Goal: Task Accomplishment & Management: Complete application form

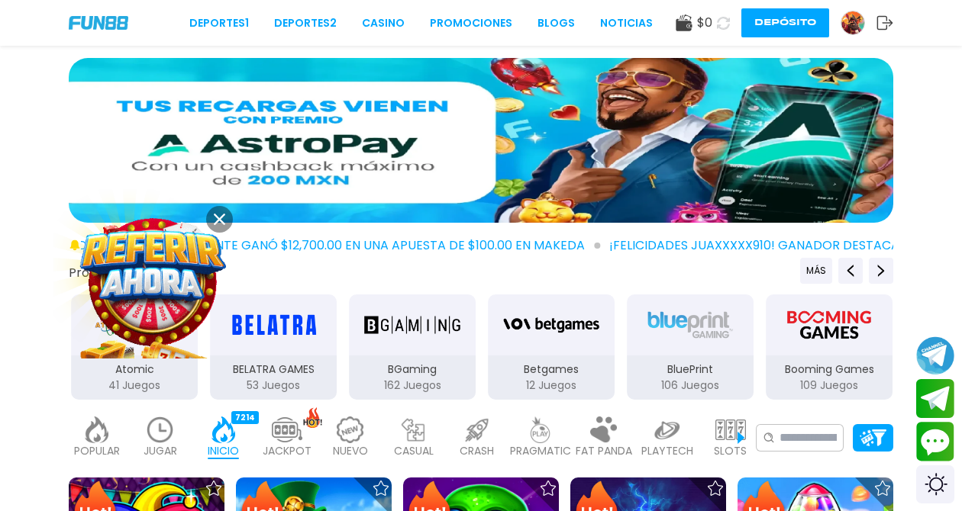
click at [724, 18] on icon at bounding box center [723, 23] width 13 height 13
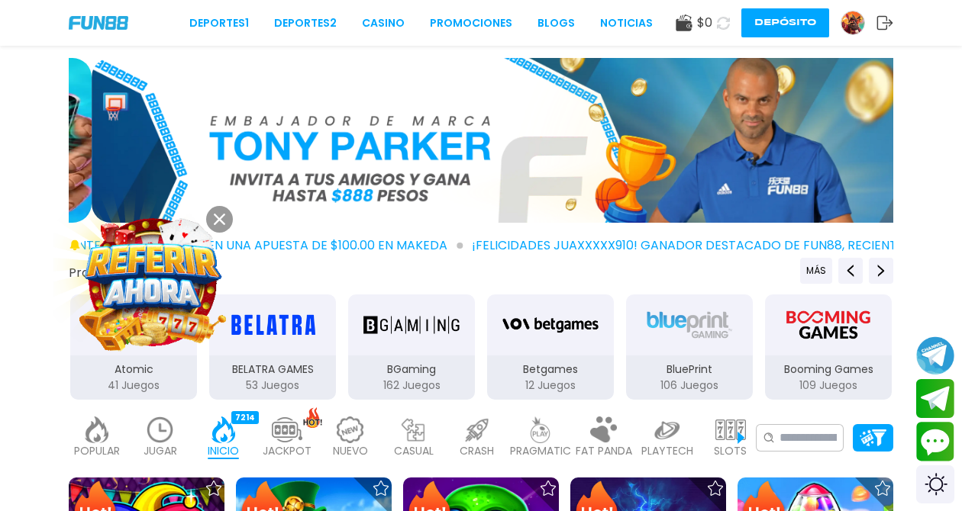
click at [849, 25] on img at bounding box center [852, 22] width 23 height 23
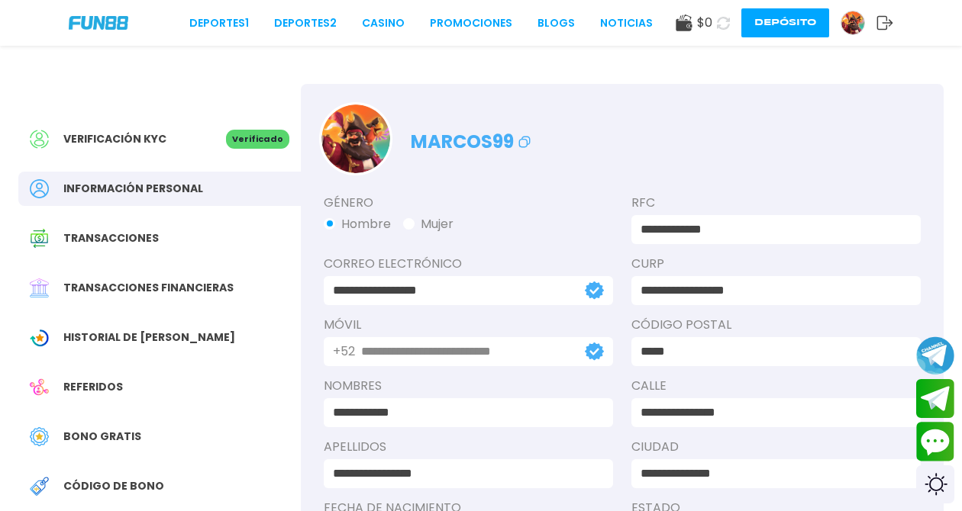
click at [880, 23] on icon at bounding box center [884, 22] width 17 height 15
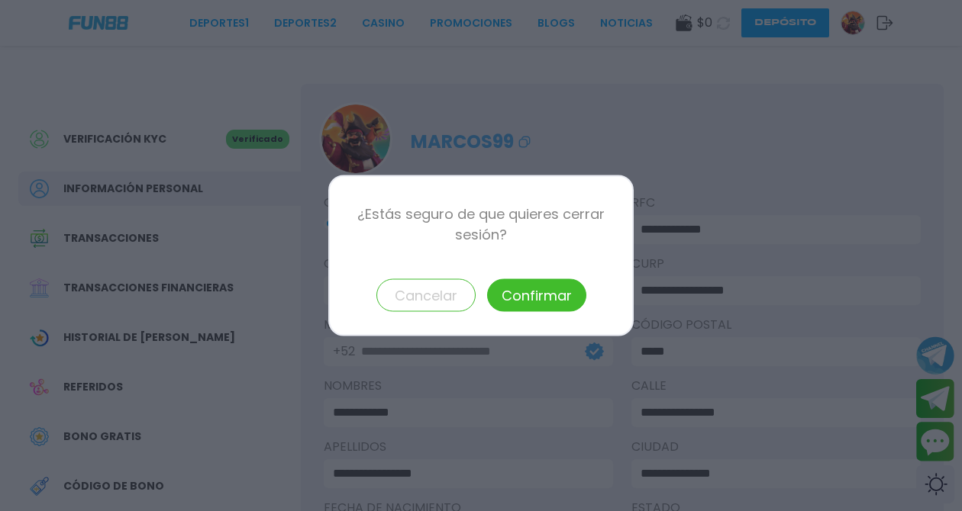
click at [546, 291] on button "Confirmar" at bounding box center [536, 295] width 99 height 33
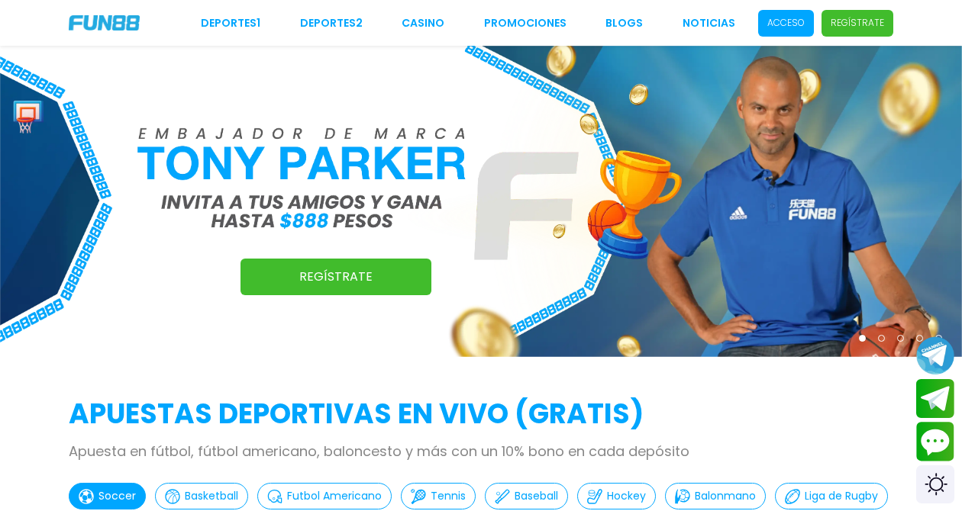
click at [801, 28] on p "Acceso" at bounding box center [785, 23] width 37 height 14
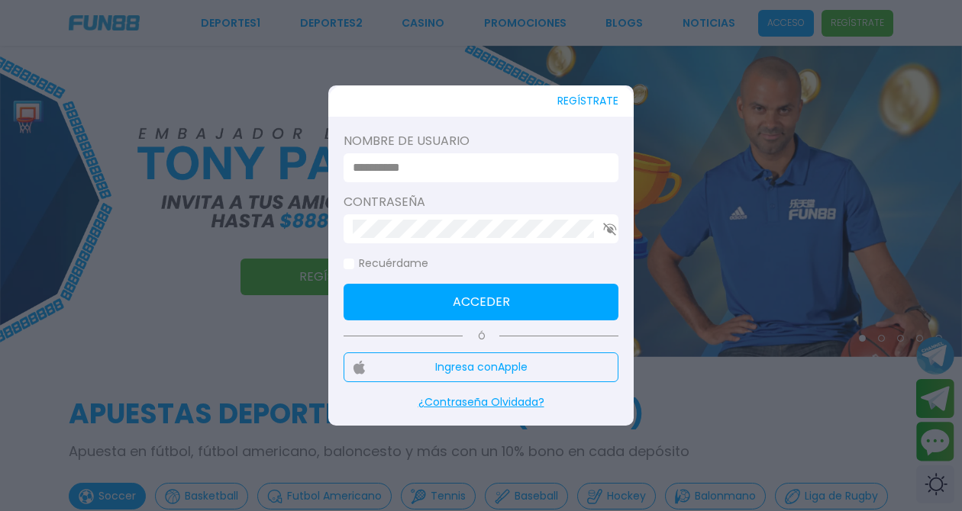
click at [515, 167] on input at bounding box center [476, 168] width 247 height 18
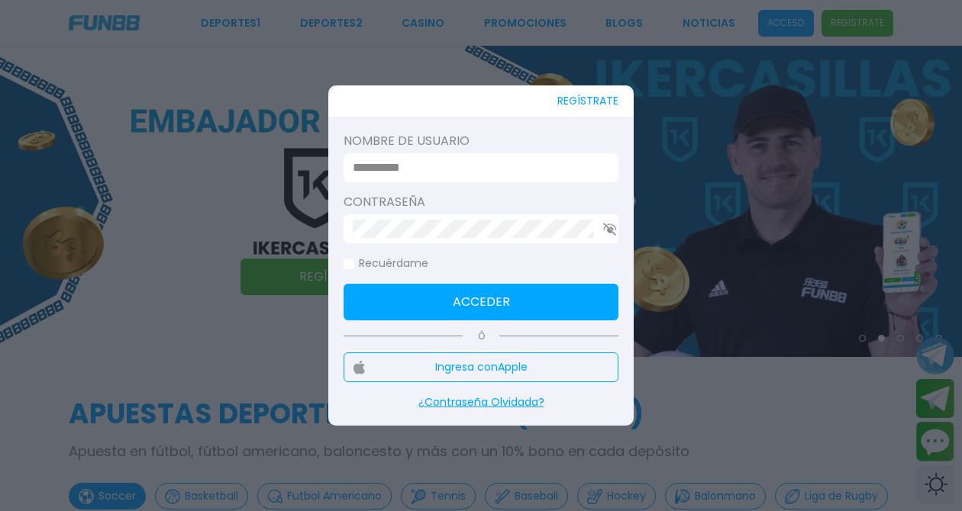
type input "*******"
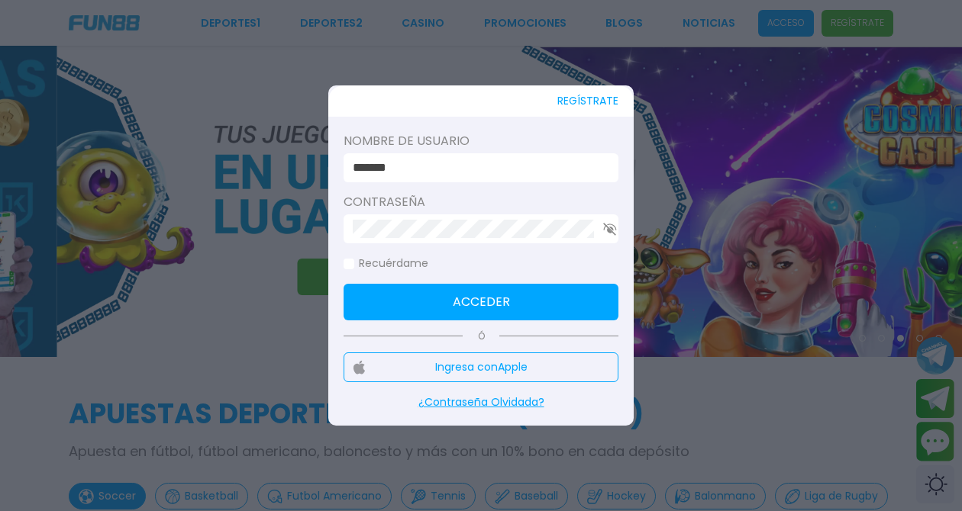
click at [603, 226] on icon "button" at bounding box center [610, 229] width 14 height 13
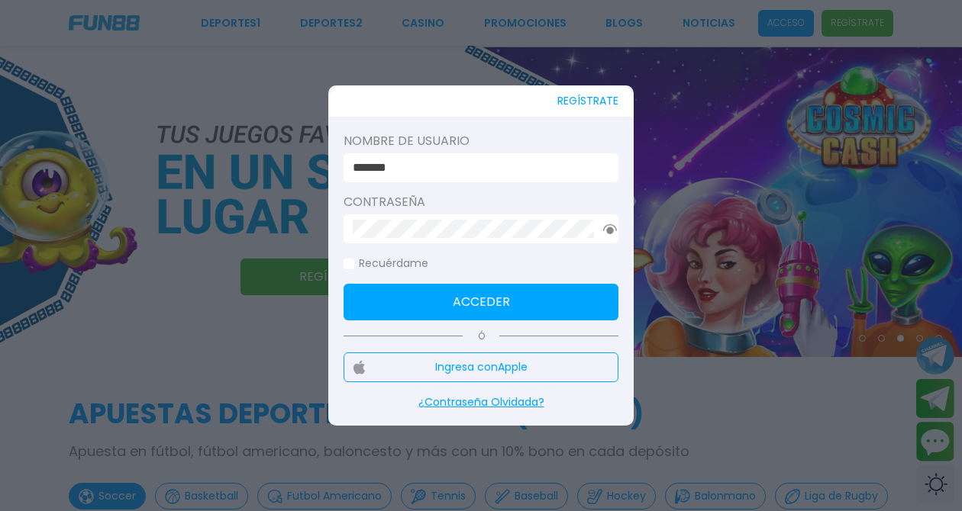
click at [603, 224] on button "button" at bounding box center [610, 229] width 14 height 10
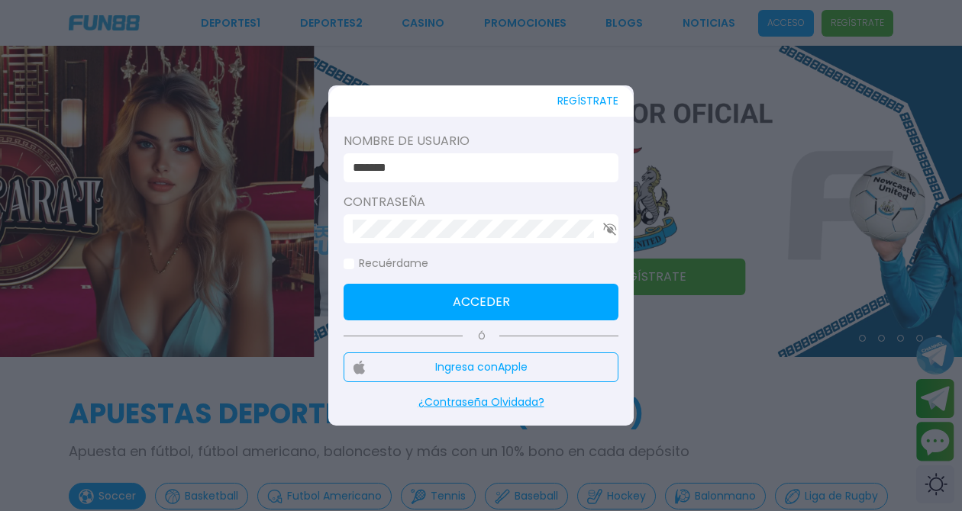
click at [603, 234] on use "button" at bounding box center [609, 229] width 13 height 13
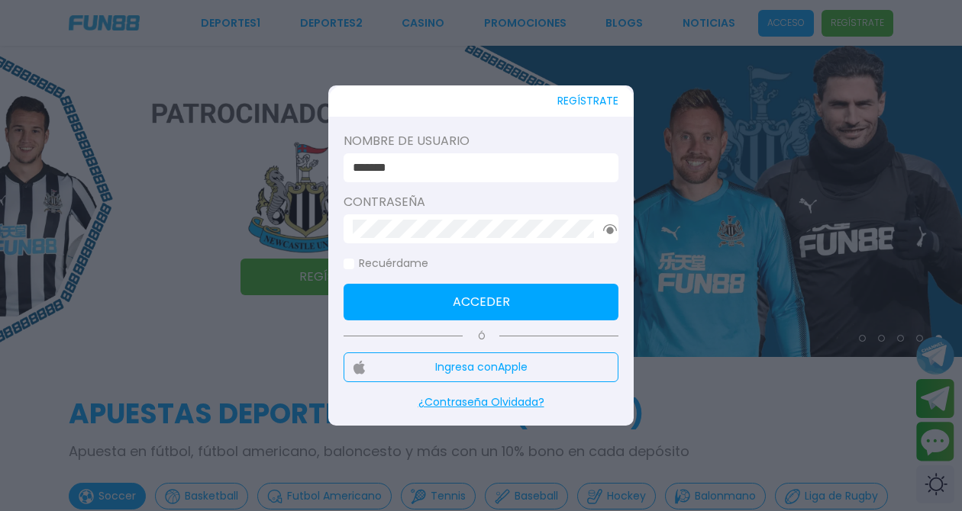
click at [603, 224] on button "button" at bounding box center [610, 229] width 14 height 10
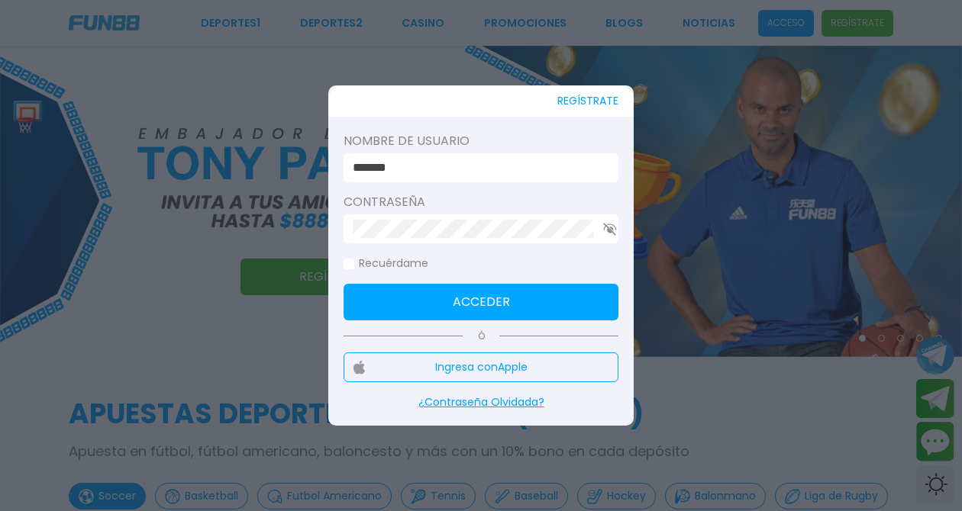
click at [608, 221] on div at bounding box center [480, 228] width 275 height 29
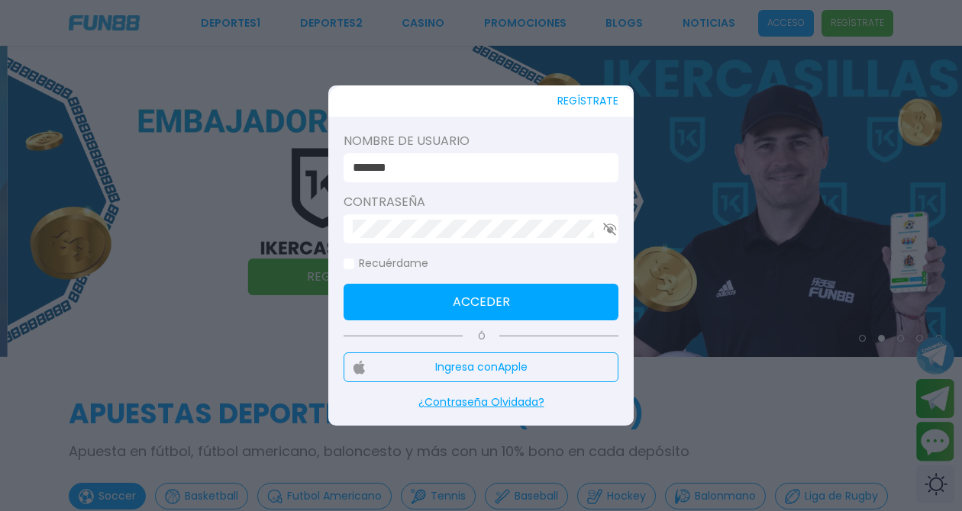
click at [607, 228] on icon "button" at bounding box center [610, 229] width 14 height 13
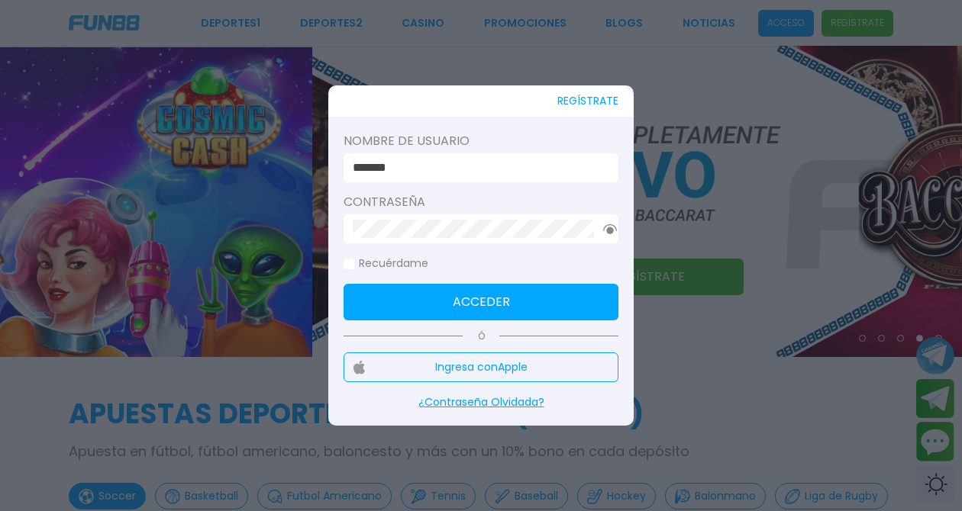
click at [430, 294] on button "Acceder" at bounding box center [480, 302] width 275 height 37
